Goal: Complete application form

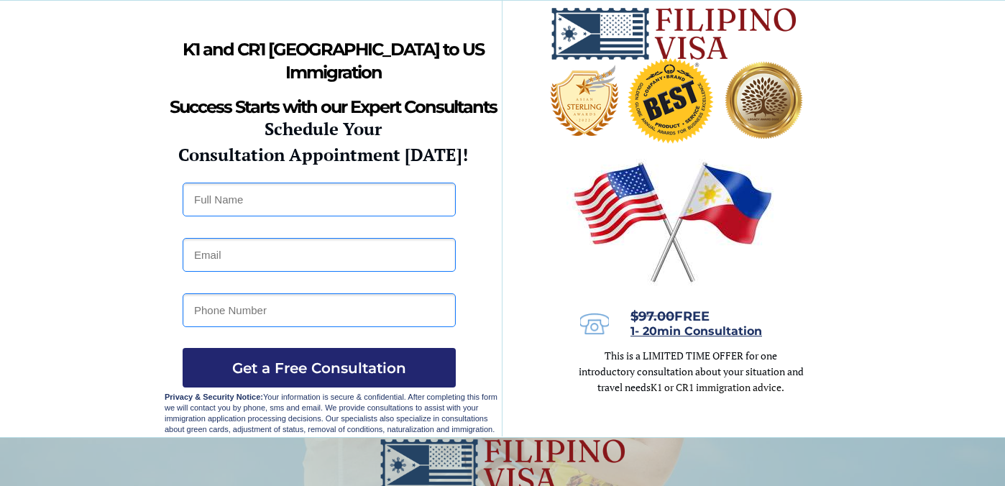
click at [249, 195] on input "text" at bounding box center [319, 200] width 273 height 34
type input "Paulo Laviste"
type input "paulaviste01@gmail.com"
click at [248, 306] on input "tel" at bounding box center [319, 310] width 273 height 34
type input "09544026974"
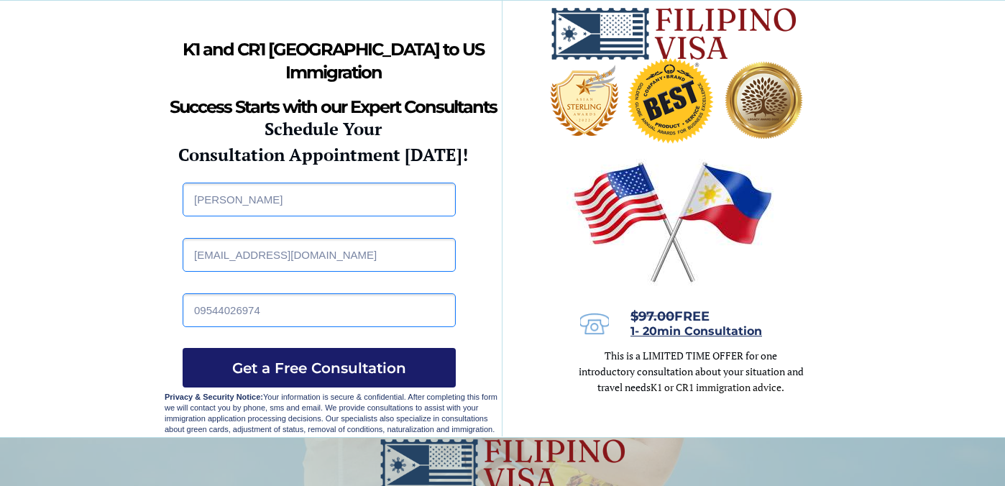
click at [293, 361] on span "Get a Free Consultation" at bounding box center [319, 367] width 273 height 17
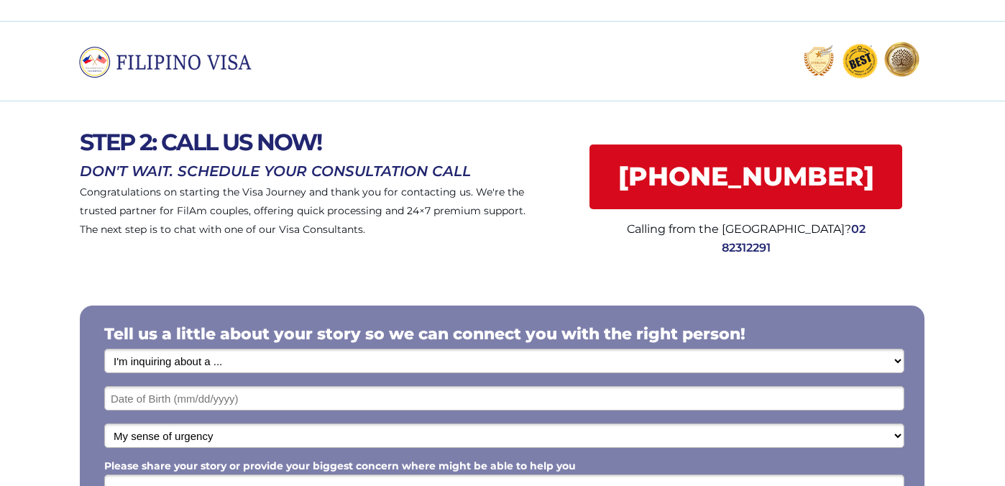
scroll to position [6, 0]
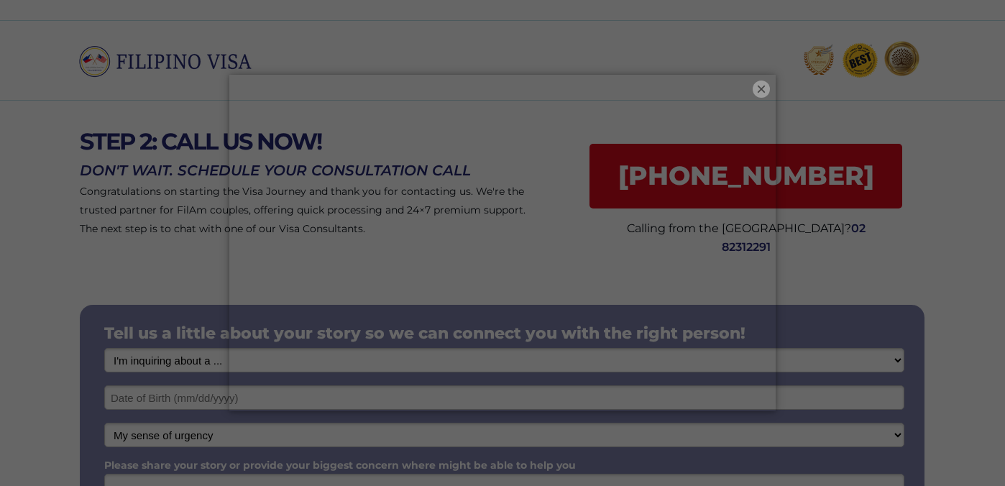
click at [762, 83] on button "×" at bounding box center [760, 88] width 17 height 17
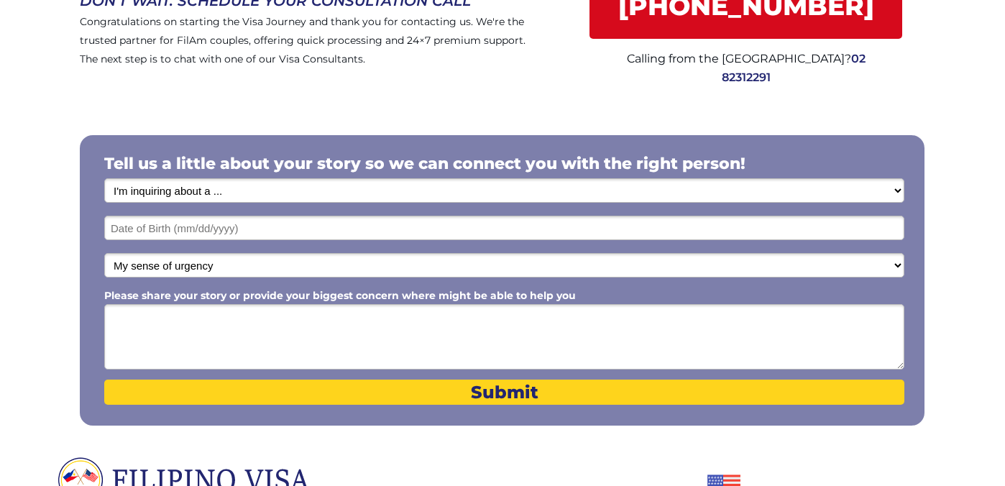
scroll to position [180, 0]
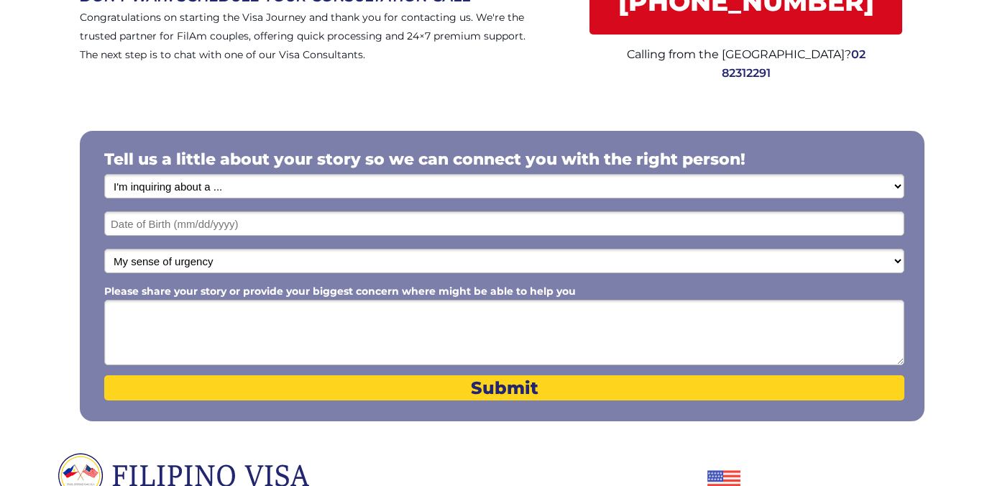
click at [372, 182] on select "I'm inquiring about a ... I don't know or other services Retirement Visa for Th…" at bounding box center [504, 186] width 800 height 24
select select "1796"
click at [104, 175] on select "I'm inquiring about a ... I don't know or other services Retirement Visa for Th…" at bounding box center [504, 186] width 800 height 24
click at [289, 220] on input "text" at bounding box center [504, 223] width 800 height 24
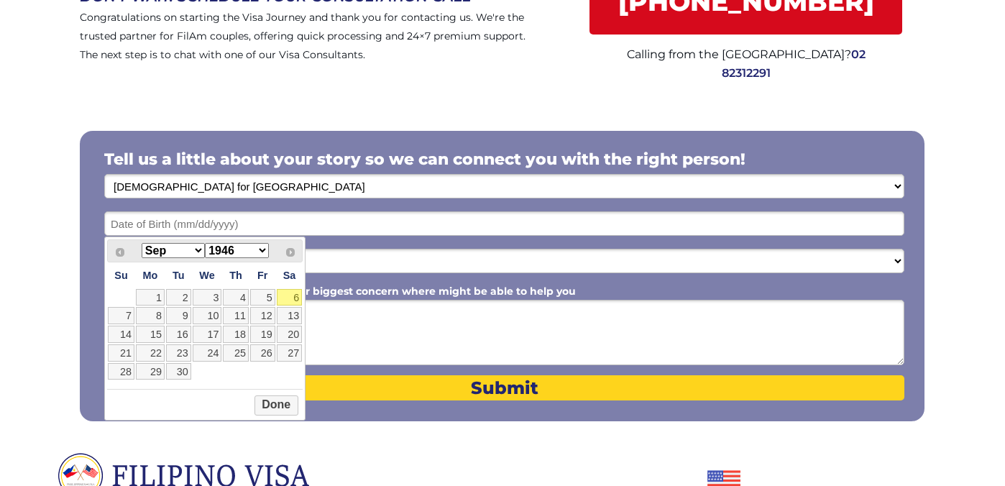
click at [195, 250] on select "Jan Feb Mar Apr May Jun Jul Aug Sep Oct Nov Dec" at bounding box center [173, 250] width 63 height 15
click at [231, 252] on select "1946 1947 1948 1949 1950 1951 1952 1953 1954 1955 1956 1957 1958 1959 1960 1961…" at bounding box center [236, 250] width 63 height 15
click at [212, 301] on link "1" at bounding box center [207, 297] width 29 height 17
type input "01/01/2003"
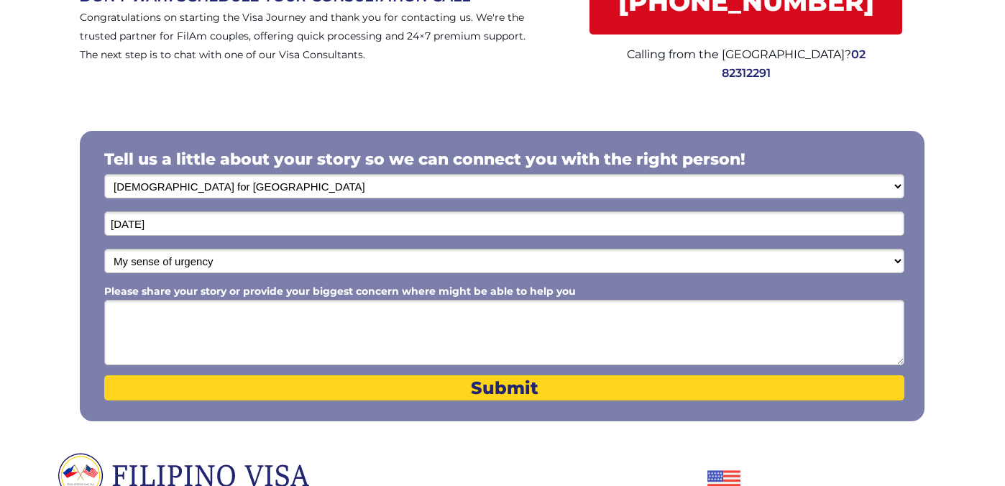
click at [223, 261] on select "My sense of urgency Low Priority - I'm just looking Medium High Priority - I ne…" at bounding box center [504, 261] width 800 height 24
select select "1804"
click at [104, 249] on select "My sense of urgency Low Priority - I'm just looking Medium High Priority - I ne…" at bounding box center [504, 261] width 800 height 24
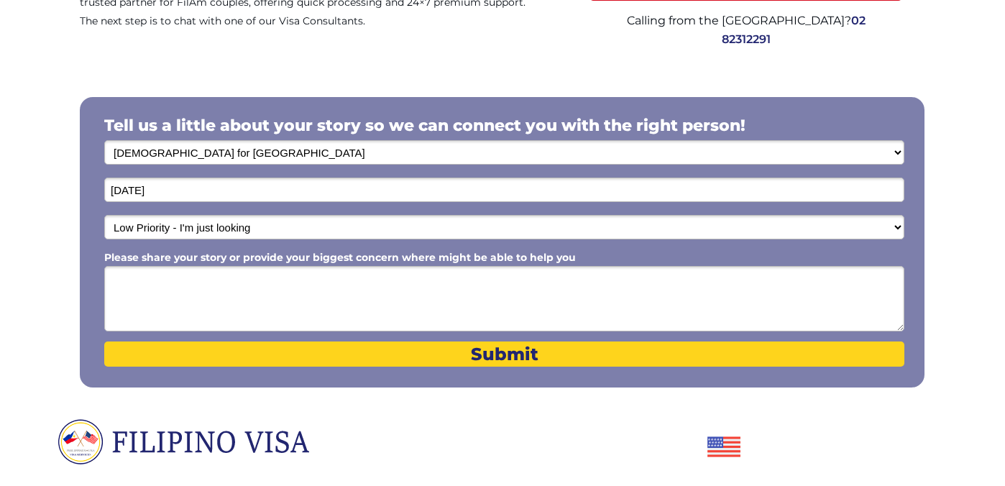
scroll to position [218, 0]
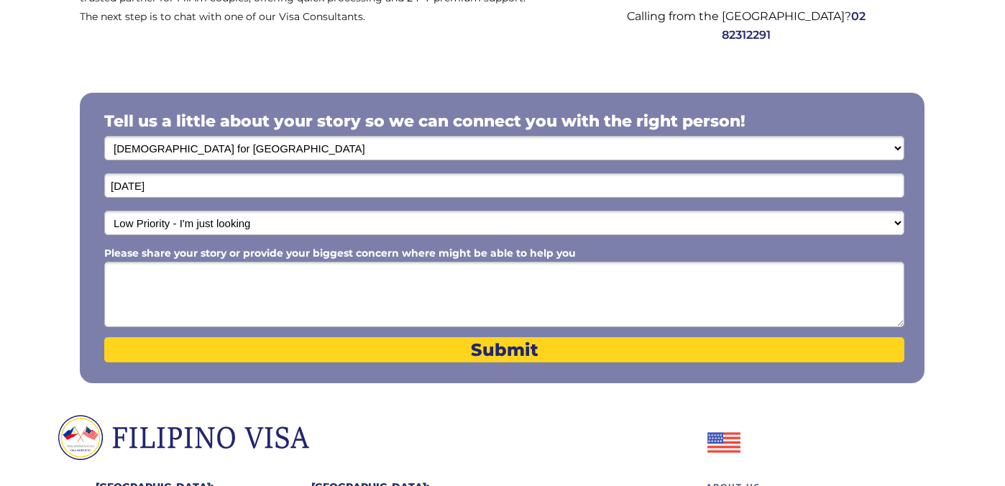
click at [264, 272] on textarea "Please share your story or provide your biggest concern where might be able to …" at bounding box center [504, 294] width 800 height 65
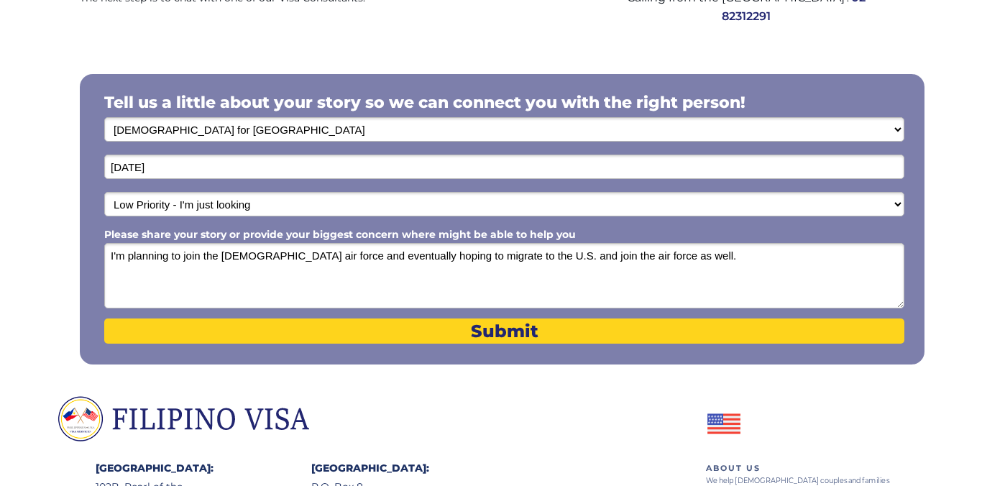
scroll to position [239, 0]
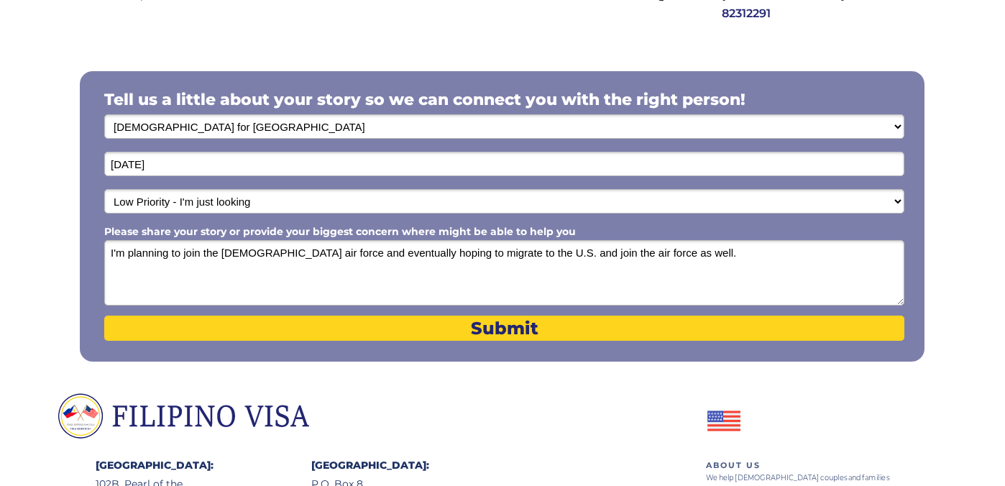
click at [430, 253] on textarea "I'm planning to join the Philippine air force and eventually hoping to migrate …" at bounding box center [504, 272] width 800 height 65
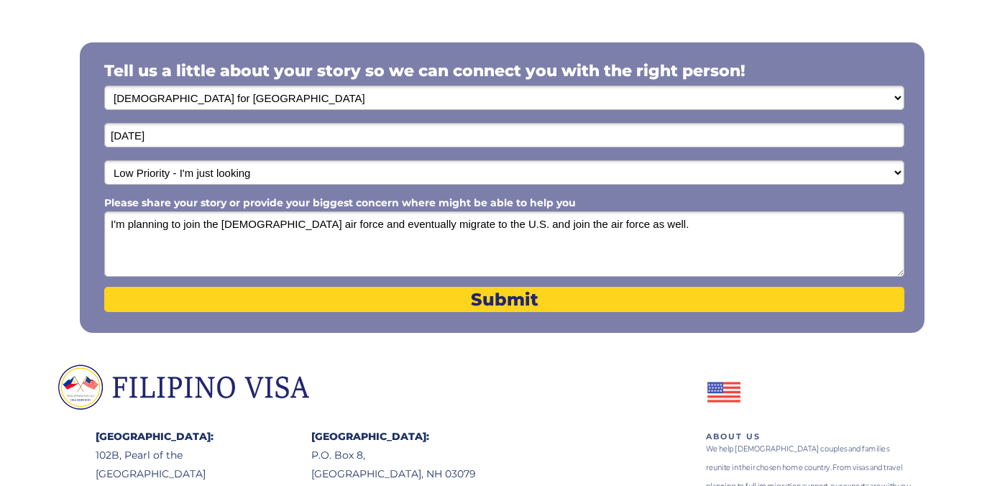
scroll to position [272, 0]
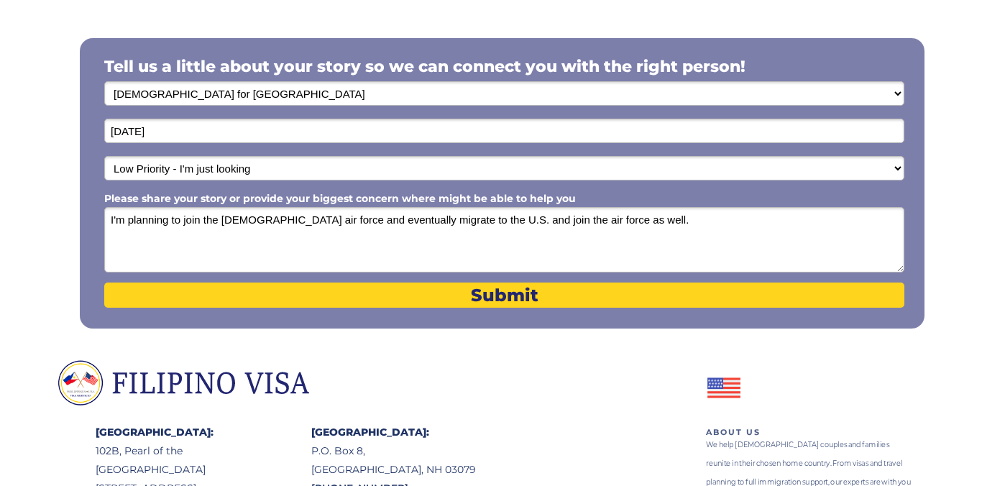
click at [632, 221] on textarea "I'm planning to join the Philippine air force and eventually migrate to the U.S…" at bounding box center [504, 239] width 800 height 65
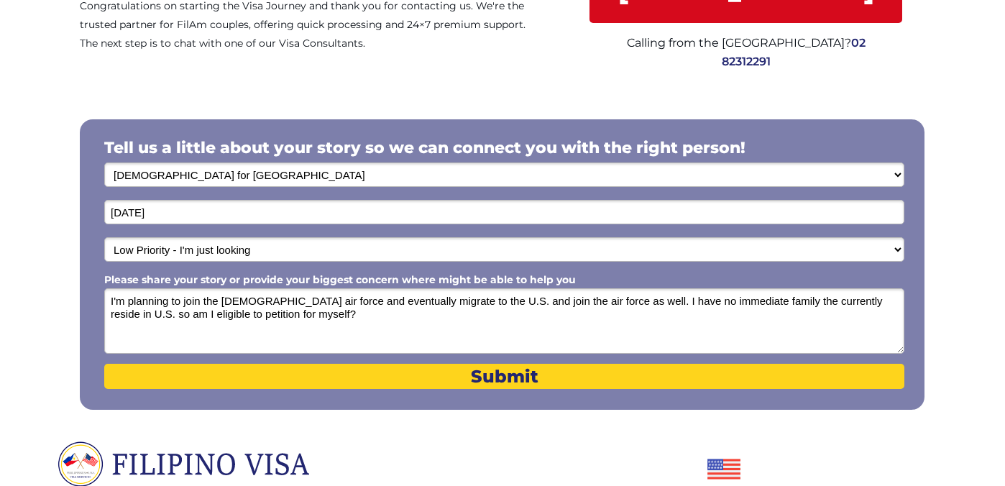
scroll to position [270, 0]
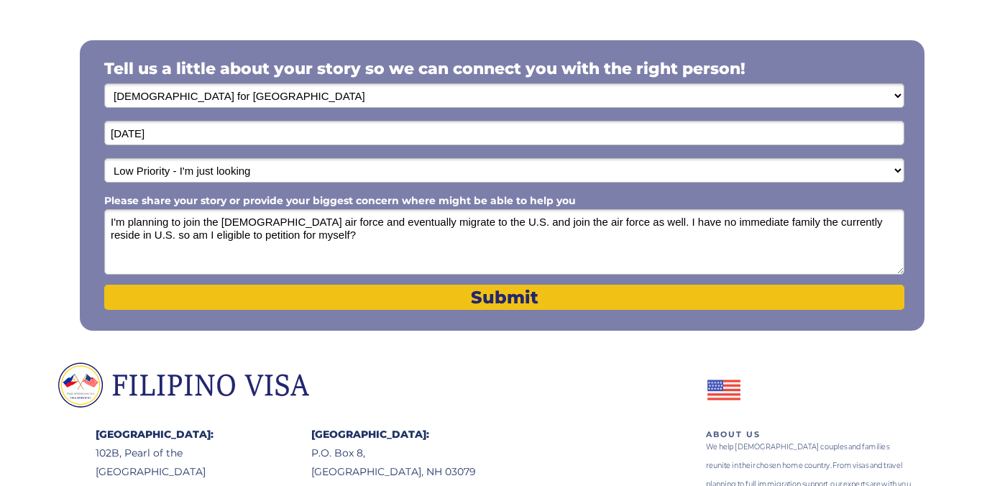
type textarea "I'm planning to join the Philippine air force and eventually migrate to the U.S…"
click at [488, 305] on span "Submit" at bounding box center [504, 297] width 800 height 21
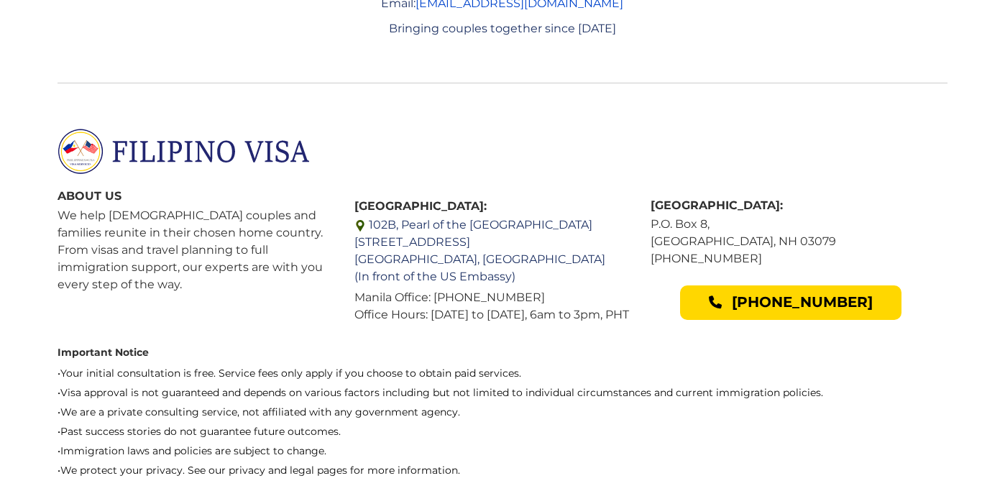
scroll to position [3194, 0]
